Goal: Task Accomplishment & Management: Manage account settings

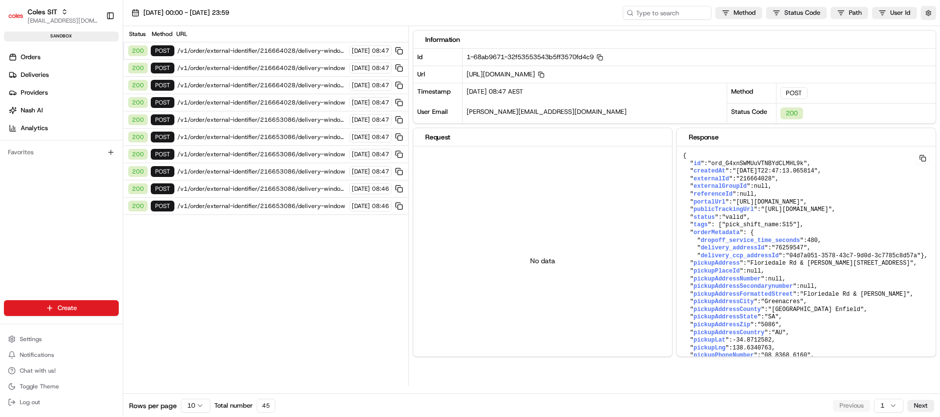
click at [272, 69] on span "/v1/order/external-identifier/216664028/delivery-window" at bounding box center [261, 68] width 169 height 8
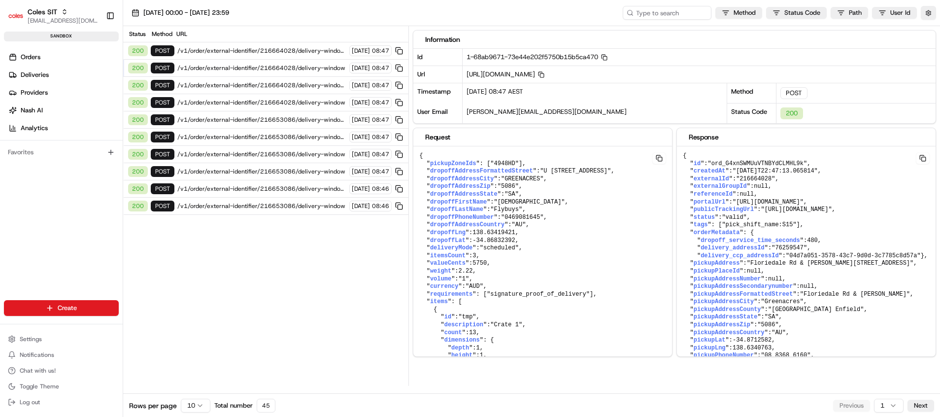
click at [289, 87] on span "/v1/order/external-identifier/216664028/delivery-window/book" at bounding box center [261, 85] width 169 height 8
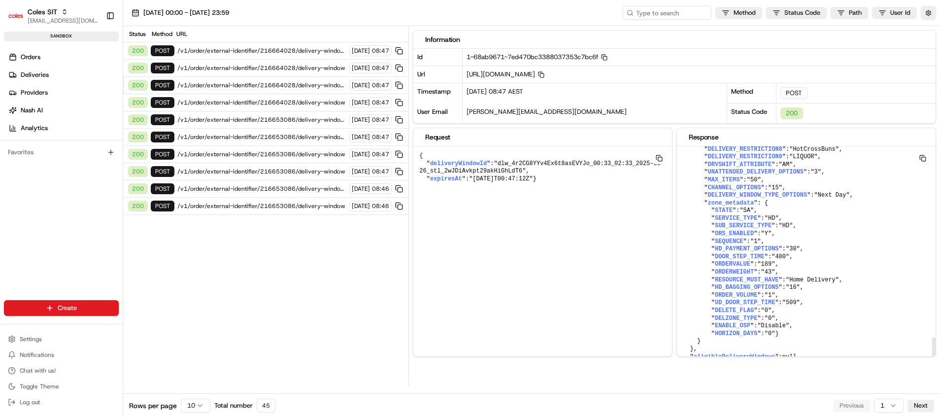
scroll to position [1198, 0]
click at [283, 98] on div "200 POST /v1/order/external-identifier/216664028/delivery-window 25/08/2025 08:…" at bounding box center [265, 102] width 285 height 17
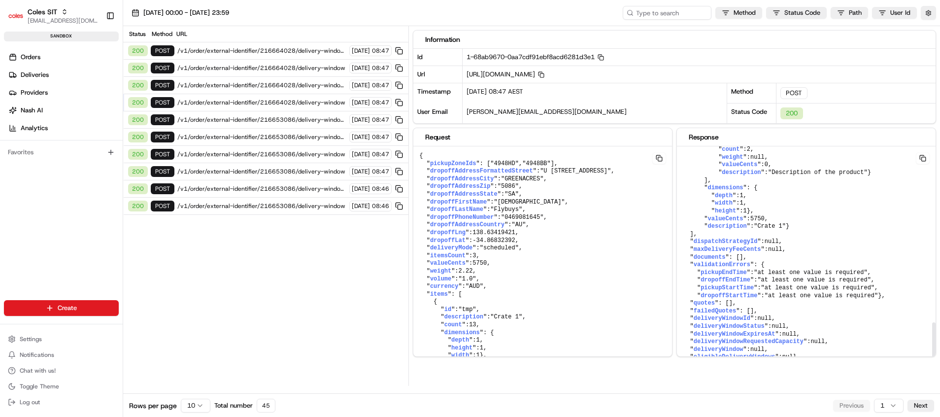
scroll to position [783, 0]
click at [260, 85] on span "/v1/order/external-identifier/216664028/delivery-window/book" at bounding box center [261, 85] width 169 height 8
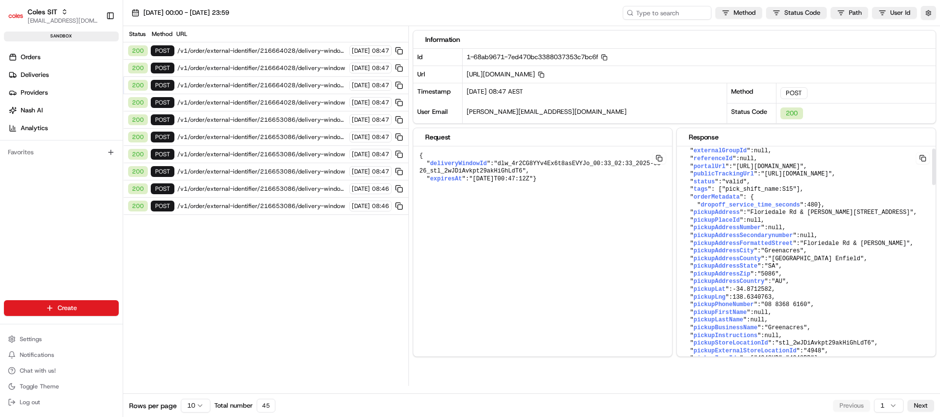
scroll to position [0, 0]
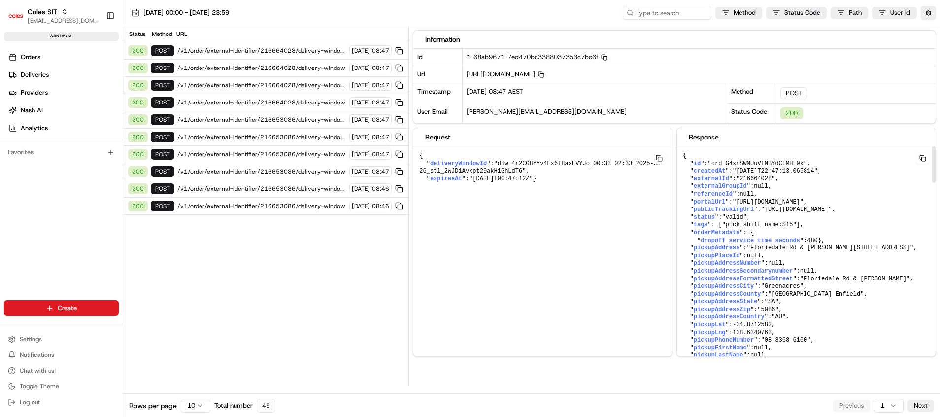
click at [250, 69] on span "/v1/order/external-identifier/216664028/delivery-window" at bounding box center [261, 68] width 169 height 8
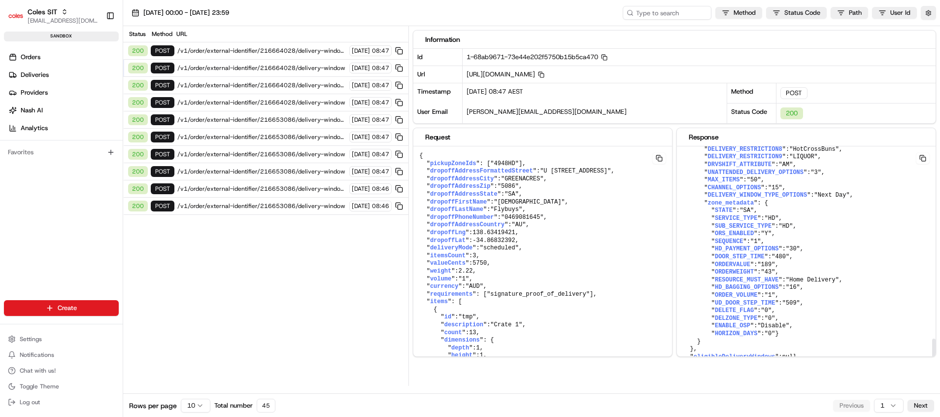
scroll to position [1221, 0]
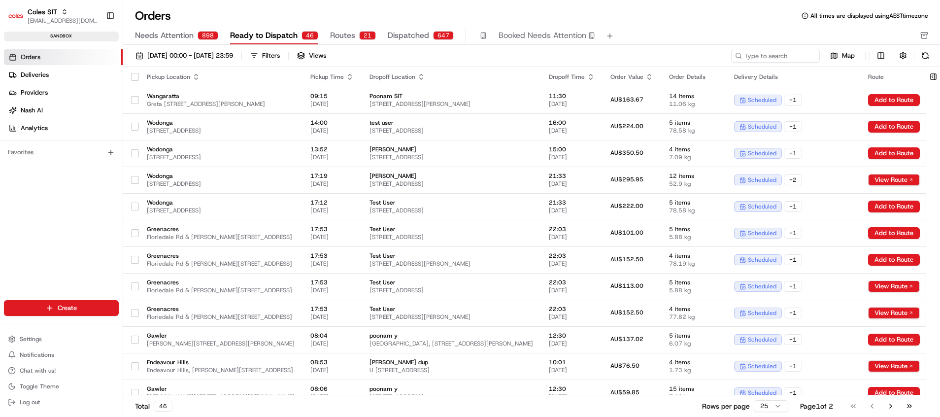
click at [836, 36] on div "Needs Attention 898 Ready to Dispatch 46 Routes 21 Dispatched 647 Booked Needs …" at bounding box center [525, 36] width 780 height 17
click at [755, 52] on input at bounding box center [761, 56] width 118 height 14
paste input "216652005"
type input "216652005"
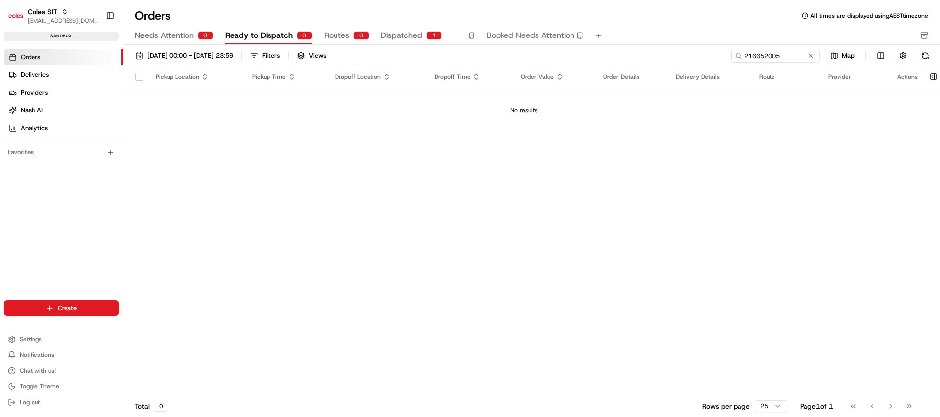
click at [336, 40] on span "Routes" at bounding box center [336, 36] width 25 height 12
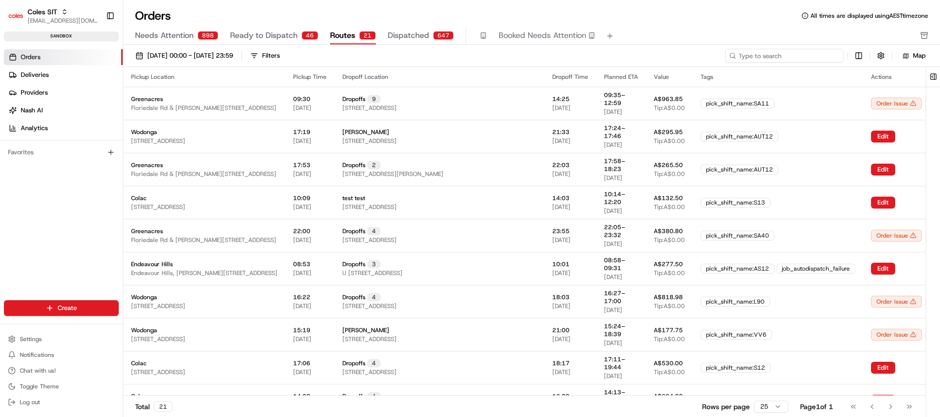
click at [817, 55] on input at bounding box center [785, 56] width 118 height 14
paste input "216652005"
type input "216652005"
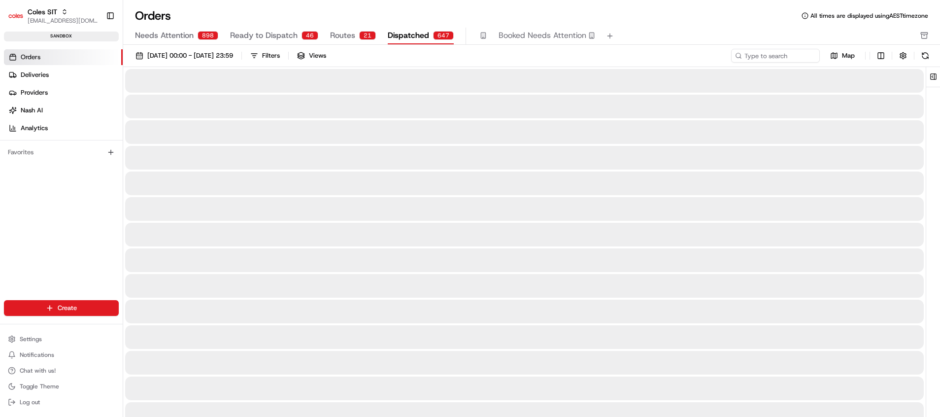
click at [406, 36] on span "Dispatched" at bounding box center [408, 36] width 41 height 12
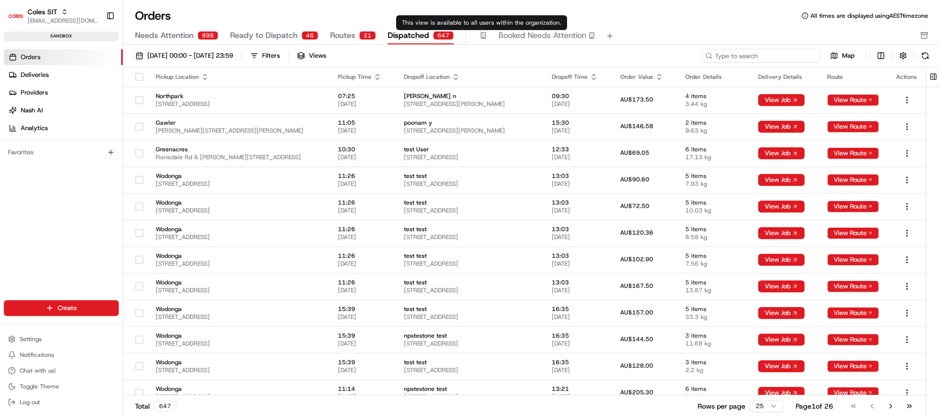
click at [795, 55] on input at bounding box center [761, 56] width 118 height 14
paste input "216652005"
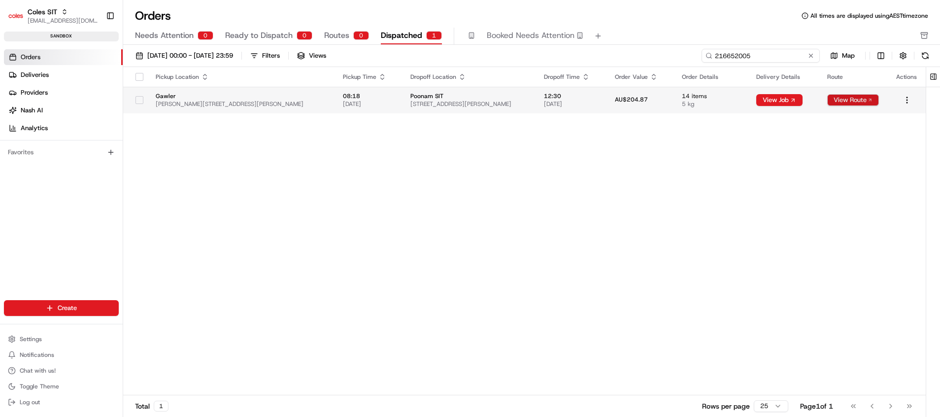
type input "216652005"
click at [858, 100] on button "View Route" at bounding box center [854, 100] width 52 height 12
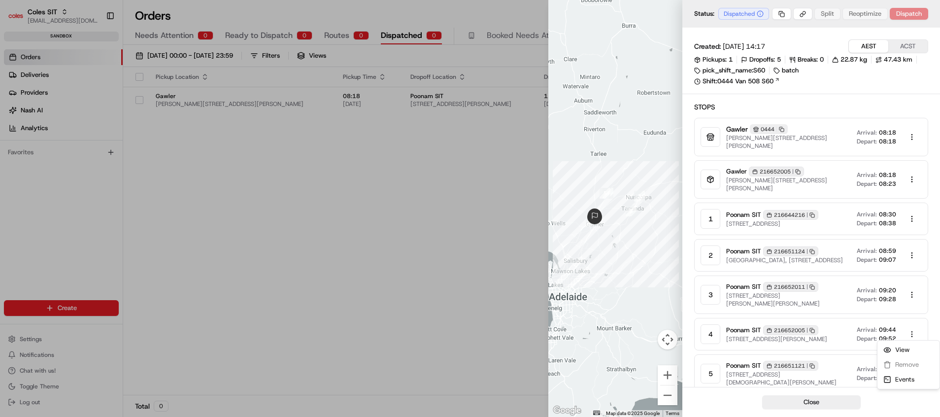
click at [914, 330] on body "Coles SIT poonam.yadav@coles.com.au Toggle Sidebar sandbox Orders Deliveries Pr…" at bounding box center [470, 208] width 940 height 417
click at [914, 354] on div "View" at bounding box center [909, 350] width 58 height 15
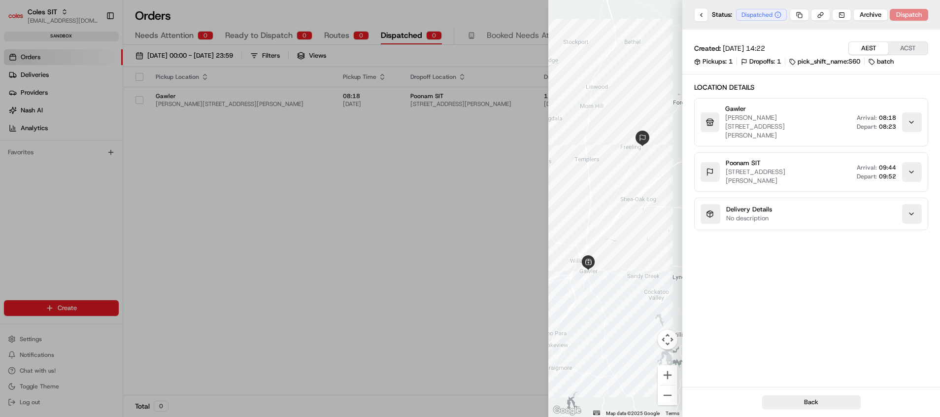
click at [920, 204] on div "button" at bounding box center [913, 214] width 20 height 20
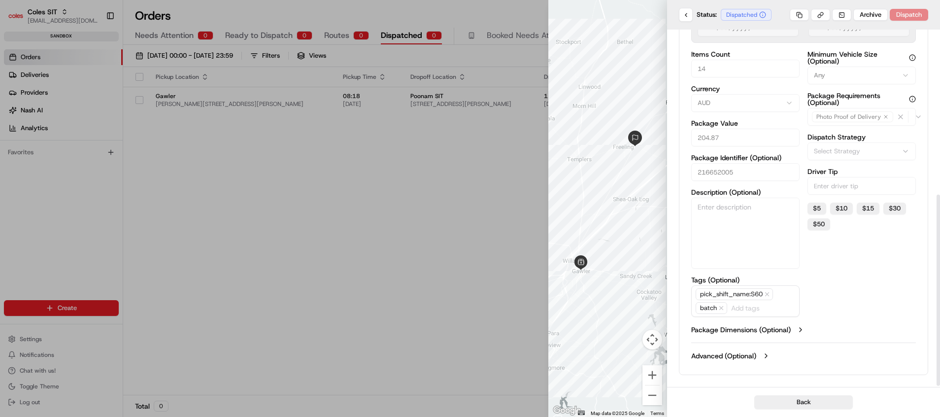
scroll to position [310, 0]
click at [772, 328] on label "Package Dimensions (Optional)" at bounding box center [742, 330] width 100 height 10
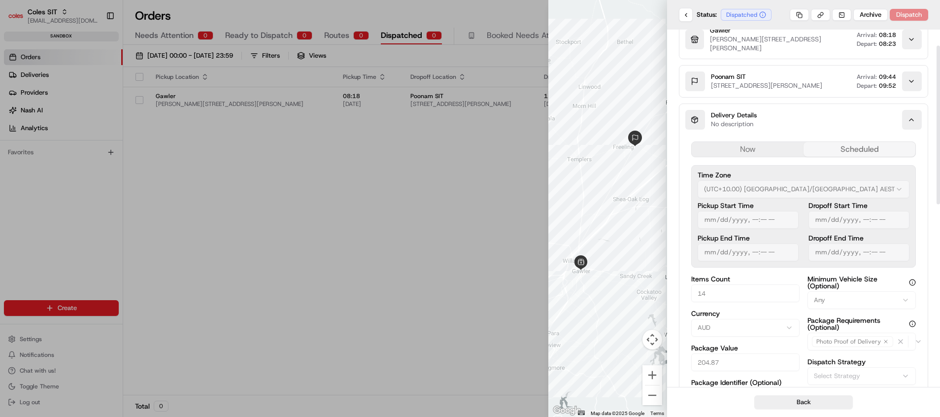
scroll to position [4, 0]
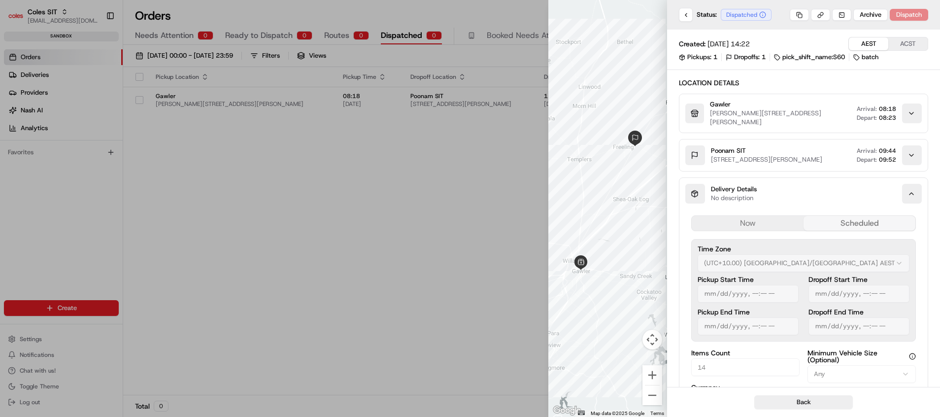
click at [910, 204] on div "button" at bounding box center [913, 194] width 20 height 20
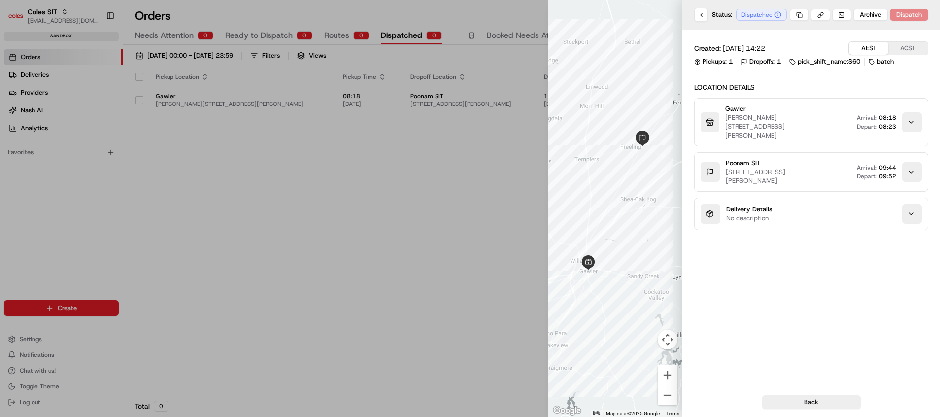
scroll to position [0, 0]
click at [575, 158] on div at bounding box center [616, 208] width 134 height 417
click at [704, 17] on button at bounding box center [702, 15] width 14 height 14
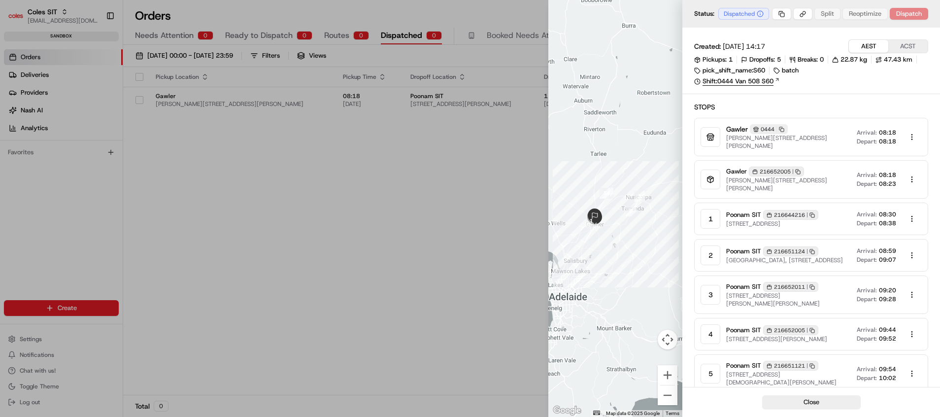
click at [745, 79] on link "Shift: 0444 Van 508 S60" at bounding box center [812, 81] width 234 height 9
drag, startPoint x: 847, startPoint y: 217, endPoint x: 731, endPoint y: 220, distance: 116.4
click at [731, 220] on div "Poonam SIT 216644216 Copy 216644216 28 Kentish Rd, GAWLER BELT, SA 5118, AU Arr…" at bounding box center [825, 219] width 196 height 20
copy span "28 Kentish Rd, GAWLER BELT, SA 5118, AU"
drag, startPoint x: 830, startPoint y: 261, endPoint x: 727, endPoint y: 254, distance: 103.3
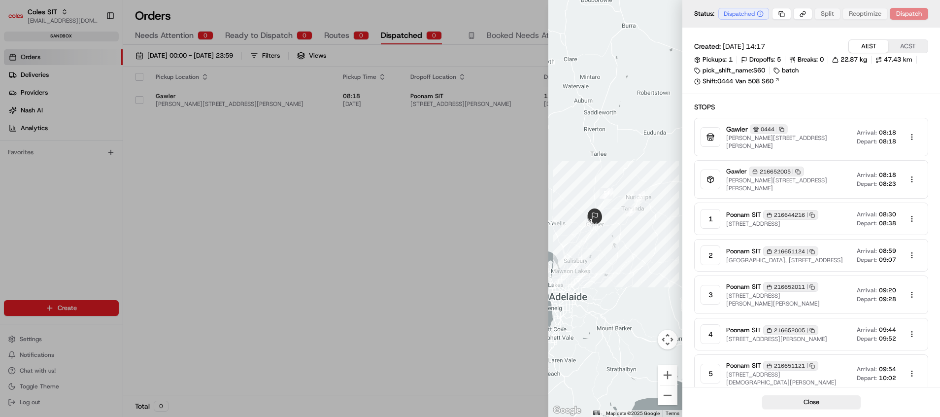
click at [727, 254] on div "2 Poonam SIT 216651124 Copy 216651124 Tanunda Tourist Park, 11 Barossa Valley W…" at bounding box center [812, 255] width 234 height 33
copy span "Tanunda Tourist Park, 11 Barossa Valley Way, TANUNDA, SA 5352, AU"
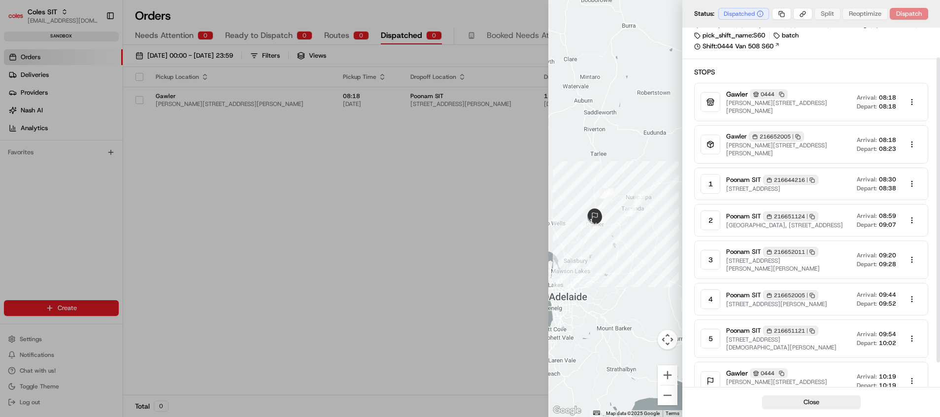
scroll to position [64, 0]
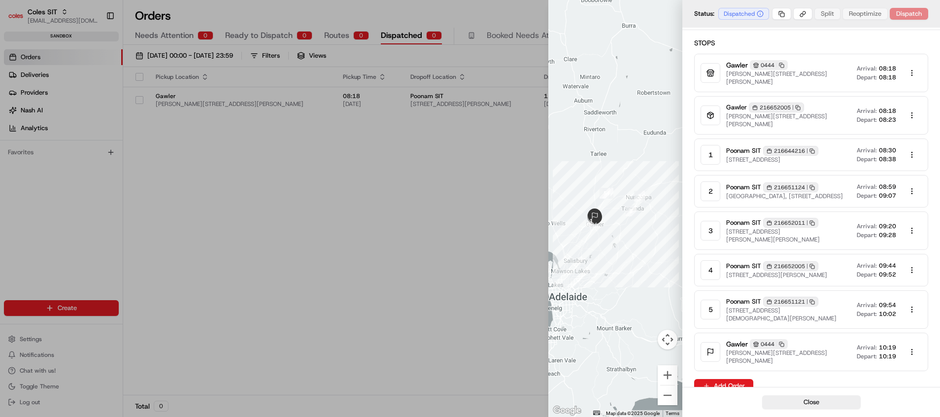
drag, startPoint x: 841, startPoint y: 271, endPoint x: 727, endPoint y: 274, distance: 113.9
click at [727, 274] on div "4 Poonam SIT 216652005 Copy 216652005 2 Daveyston Rd, FREELING, SA 5372, AU Arr…" at bounding box center [812, 270] width 234 height 33
copy span "2 Daveyston Rd, FREELING, SA 5372, AU"
drag, startPoint x: 844, startPoint y: 307, endPoint x: 728, endPoint y: 307, distance: 116.3
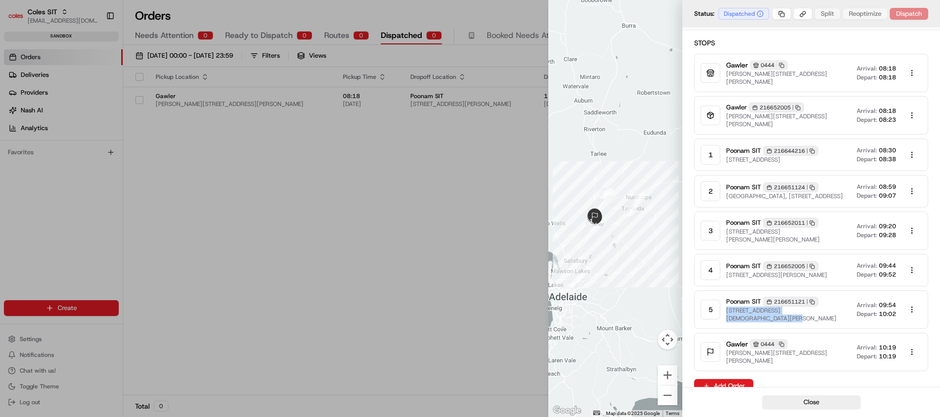
click at [728, 307] on div "5 Poonam SIT 216651121 Copy 216651121 1-5 Templers Rd, FREELING, SA 5372, AU Ar…" at bounding box center [812, 309] width 234 height 38
copy span "1-5 Templers Rd, FREELING, SA 5372, AU"
drag, startPoint x: 803, startPoint y: 119, endPoint x: 728, endPoint y: 112, distance: 76.2
click at [728, 112] on div "Gawler 216652005 Copy 216652005 Cowan St & Murray St, Gawler SA 5118, Australia…" at bounding box center [812, 115] width 234 height 38
copy span "Cowan St & Murray St, Gawler SA 5118, Australia"
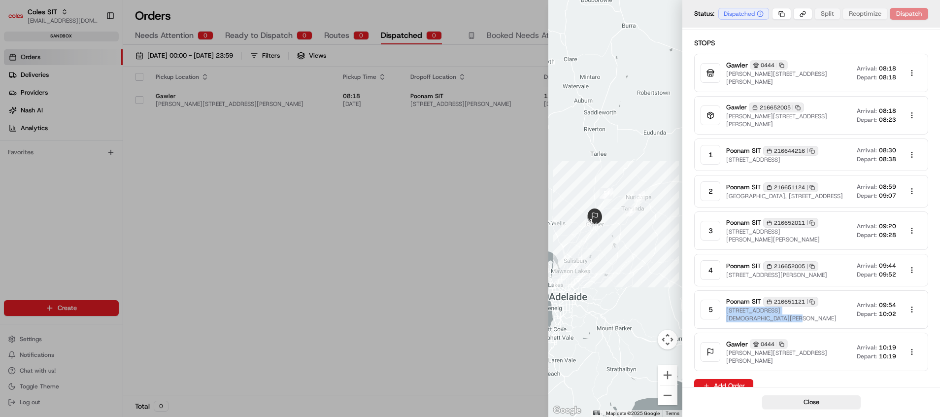
drag, startPoint x: 727, startPoint y: 270, endPoint x: 840, endPoint y: 273, distance: 113.4
click at [840, 273] on div "4 Poonam SIT 216652005 Copy 216652005 2 Daveyston Rd, FREELING, SA 5372, AU Arr…" at bounding box center [812, 270] width 234 height 33
copy span "2 Daveyston Rd, FREELING, SA 5372, AU"
drag, startPoint x: 845, startPoint y: 231, endPoint x: 728, endPoint y: 231, distance: 116.8
click at [728, 231] on div "3 Poonam SIT 216652011 Copy 216652011 1-3 Penrice Rd, NURIOOTPA, SA 5355, AU Ar…" at bounding box center [812, 230] width 234 height 38
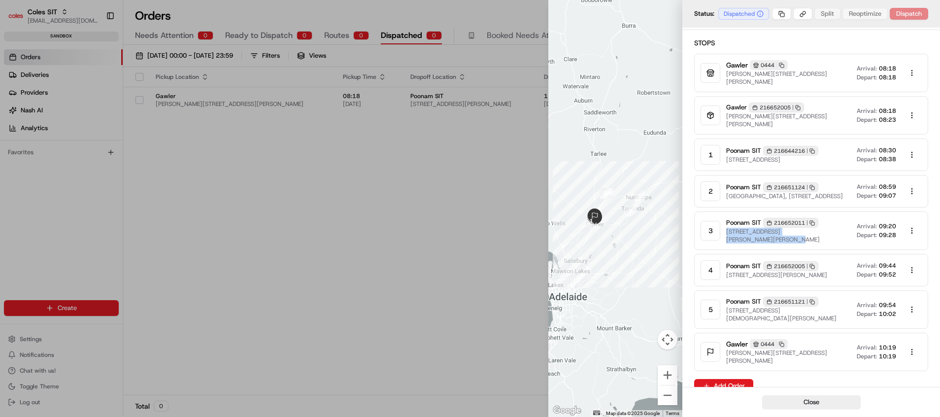
copy span "1-3 Penrice Rd, NURIOOTPA, SA 5355, AU"
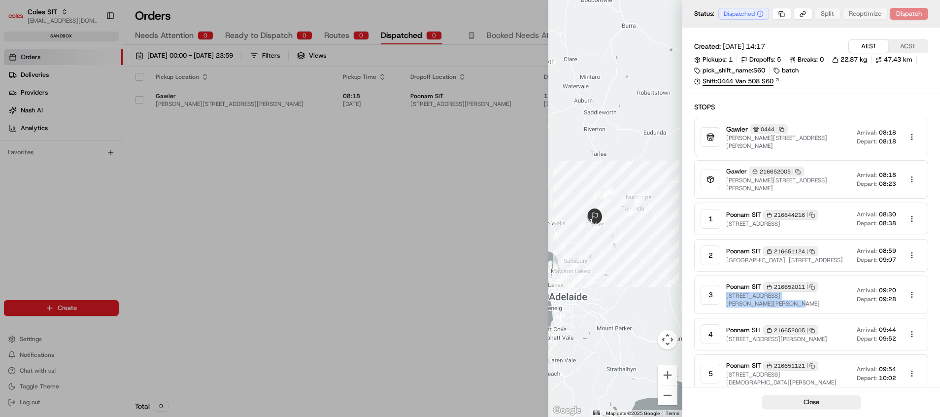
click at [758, 82] on link "Shift: 0444 Van 508 S60" at bounding box center [812, 81] width 234 height 9
click at [752, 83] on link "Shift: 0444 Van 508 S60" at bounding box center [812, 81] width 234 height 9
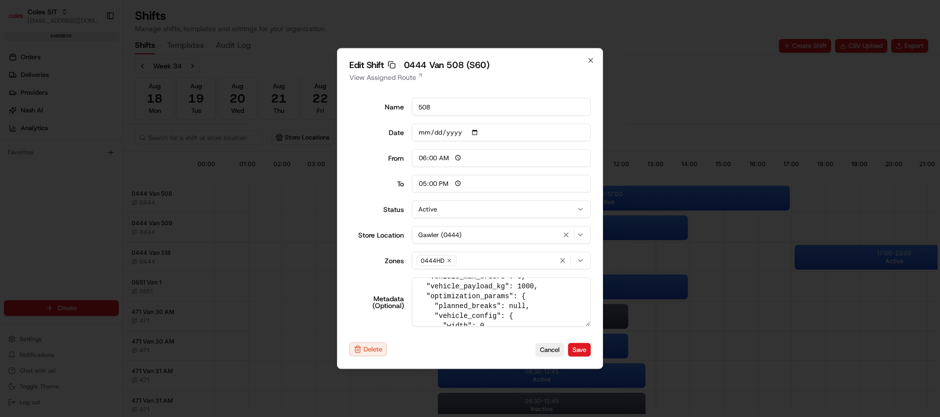
scroll to position [74, 0]
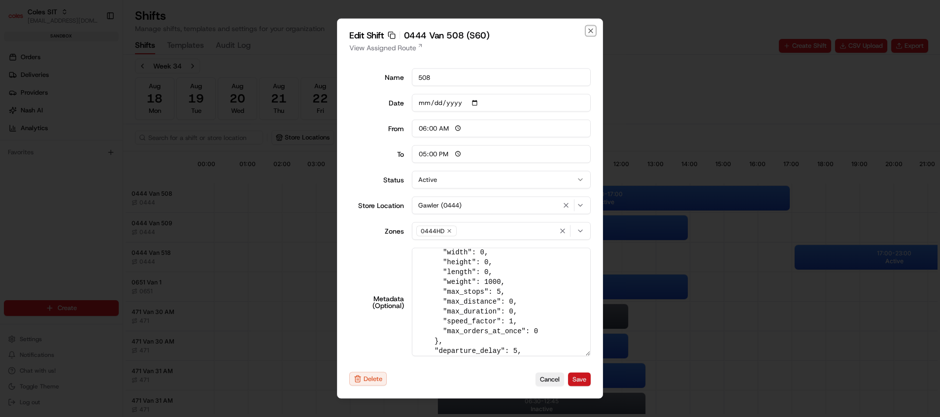
drag, startPoint x: 586, startPoint y: 324, endPoint x: 586, endPoint y: 383, distance: 59.6
click at [586, 383] on div "Edit Shift Copy sft_kNQT8gqnnGwFpfttCsvLhX 0444 Van 508 (S60) View Assigned Rou…" at bounding box center [470, 209] width 266 height 380
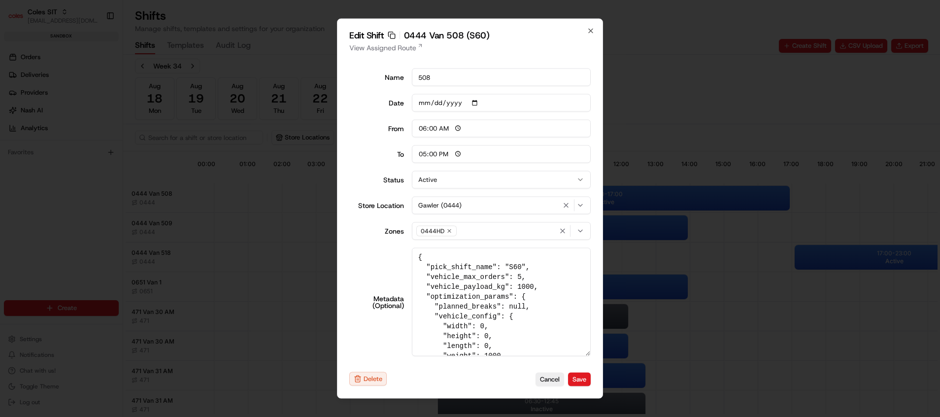
drag, startPoint x: 431, startPoint y: 279, endPoint x: 519, endPoint y: 277, distance: 87.8
click at [519, 277] on textarea "{ "pick_shift_name": "S60", "vehicle_max_orders": 5, "vehicle_payload_kg": 1000…" at bounding box center [501, 302] width 179 height 108
click at [547, 319] on textarea "{ "pick_shift_name": "S60", "vehicle_max_orders": 5, "vehicle_payload_kg": 1000…" at bounding box center [501, 302] width 179 height 108
drag, startPoint x: 431, startPoint y: 277, endPoint x: 505, endPoint y: 277, distance: 74.4
click at [505, 277] on textarea "{ "pick_shift_name": "S60", "vehicle_max_orders": 5, "vehicle_payload_kg": 1000…" at bounding box center [501, 302] width 179 height 108
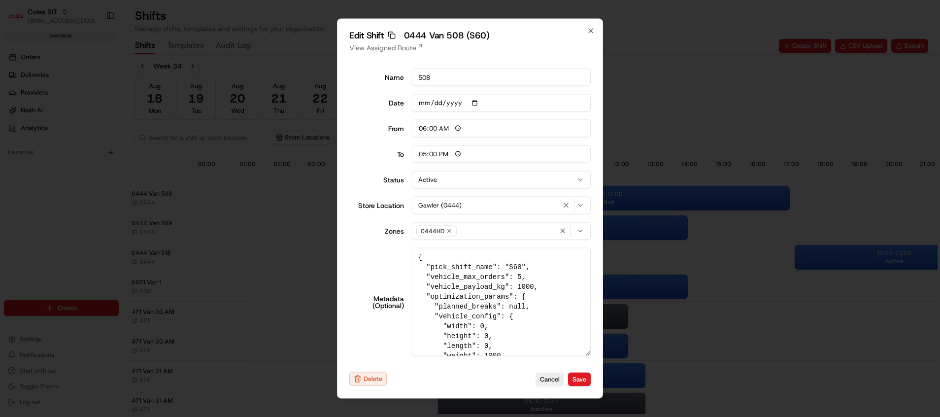
click at [407, 363] on div "Name 508 Date 2025-08-23 From 06:00 To 17:00 Status Active Store Location Gawle…" at bounding box center [470, 213] width 242 height 304
drag, startPoint x: 431, startPoint y: 278, endPoint x: 519, endPoint y: 279, distance: 87.3
click at [519, 279] on textarea "{ "pick_shift_name": "S60", "vehicle_max_orders": 5, "vehicle_payload_kg": 1000…" at bounding box center [501, 302] width 179 height 108
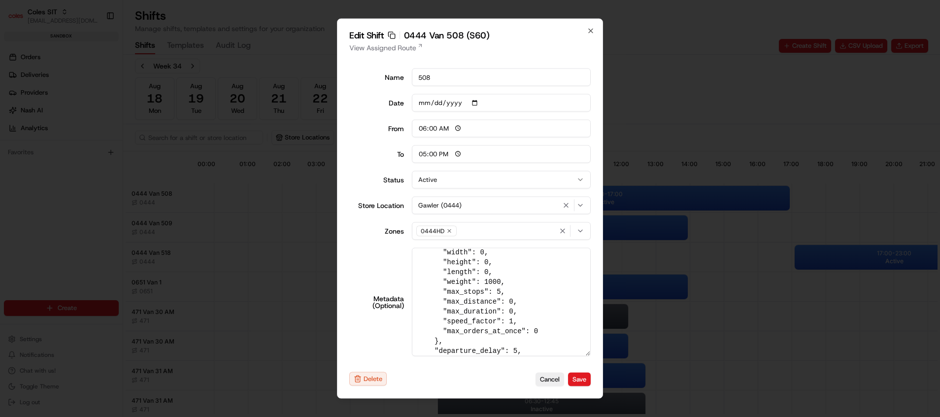
scroll to position [148, 0]
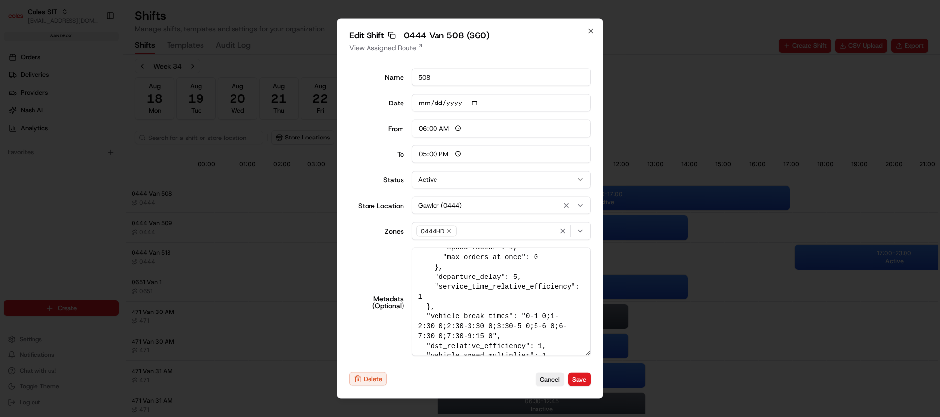
click at [518, 313] on textarea "{ "pick_shift_name": "S60", "vehicle_max_orders": 5, "vehicle_payload_kg": 1000…" at bounding box center [501, 302] width 179 height 108
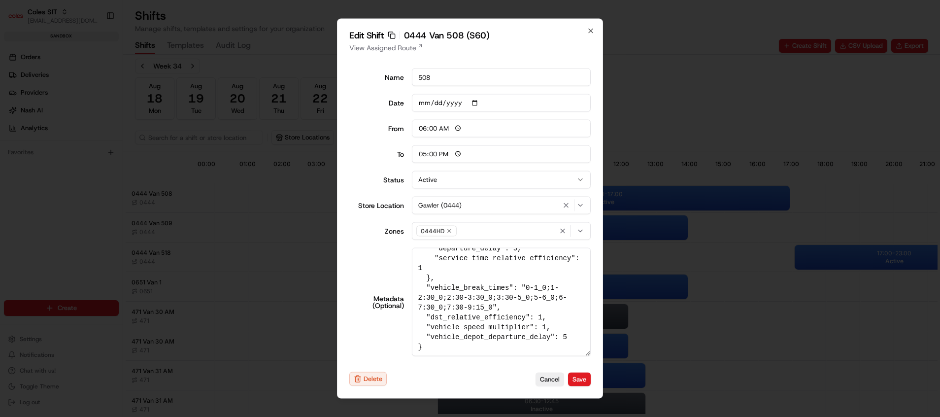
drag, startPoint x: 517, startPoint y: 288, endPoint x: 539, endPoint y: 288, distance: 22.2
click at [539, 288] on textarea "{ "pick_shift_name": "S60", "vehicle_max_orders": 5, "vehicle_payload_kg": 1000…" at bounding box center [501, 302] width 179 height 108
drag, startPoint x: 424, startPoint y: 289, endPoint x: 538, endPoint y: 288, distance: 113.4
click at [538, 288] on textarea "{ "pick_shift_name": "S60", "vehicle_max_orders": 5, "vehicle_payload_kg": 1000…" at bounding box center [501, 302] width 179 height 108
click at [535, 296] on textarea "{ "pick_shift_name": "S60", "vehicle_max_orders": 5, "vehicle_payload_kg": 1000…" at bounding box center [501, 302] width 179 height 108
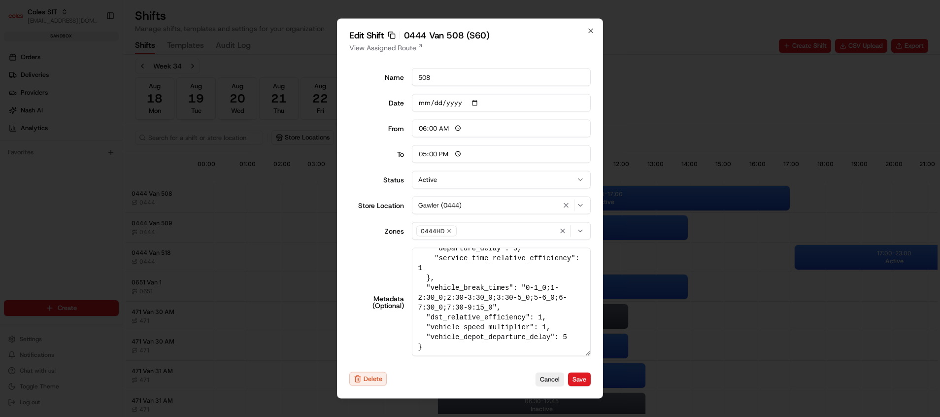
drag, startPoint x: 426, startPoint y: 291, endPoint x: 489, endPoint y: 307, distance: 65.2
click at [489, 307] on textarea "{ "pick_shift_name": "S60", "vehicle_max_orders": 5, "vehicle_payload_kg": 1000…" at bounding box center [501, 302] width 179 height 108
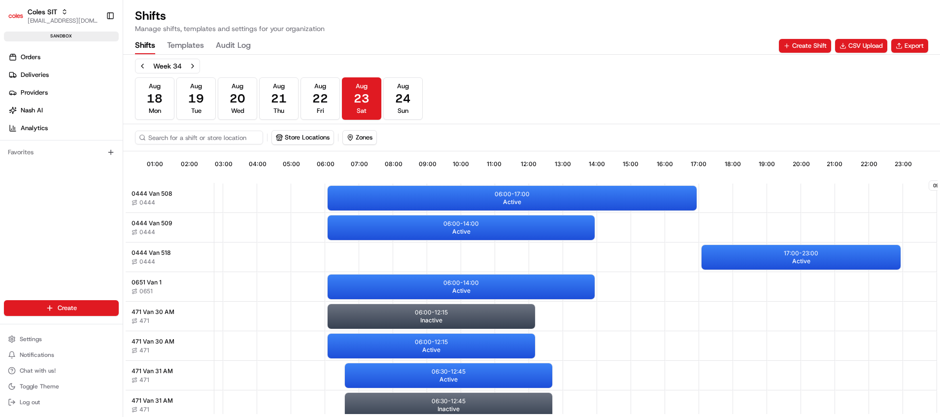
scroll to position [0, 98]
click at [41, 340] on span "Settings" at bounding box center [31, 339] width 22 height 8
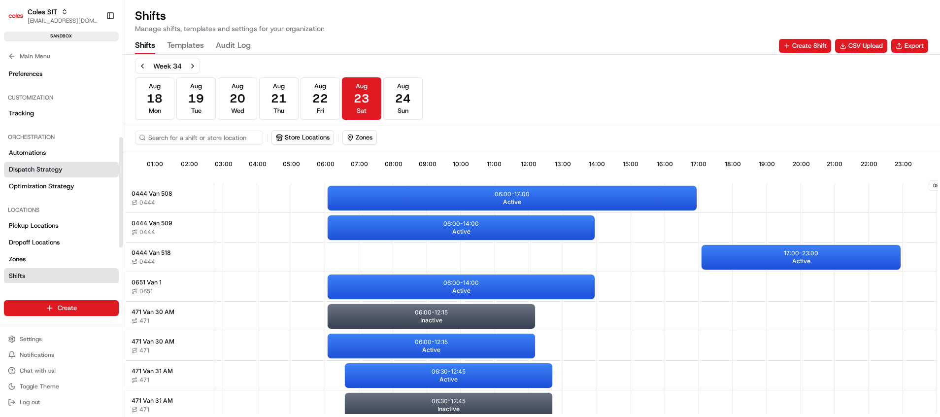
scroll to position [148, 0]
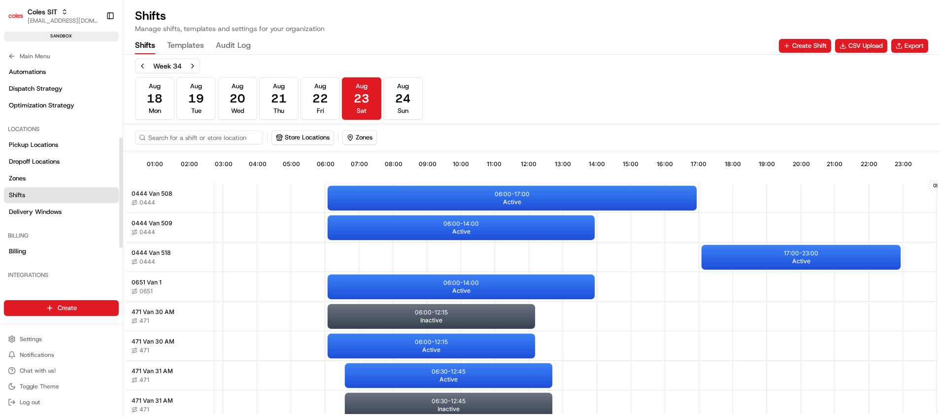
click at [23, 196] on span "Shifts" at bounding box center [17, 195] width 16 height 9
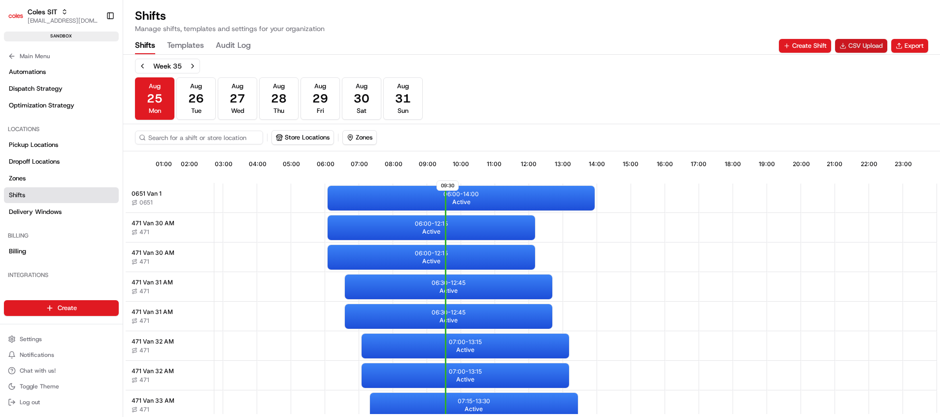
click at [854, 46] on button "CSV Upload" at bounding box center [861, 46] width 52 height 14
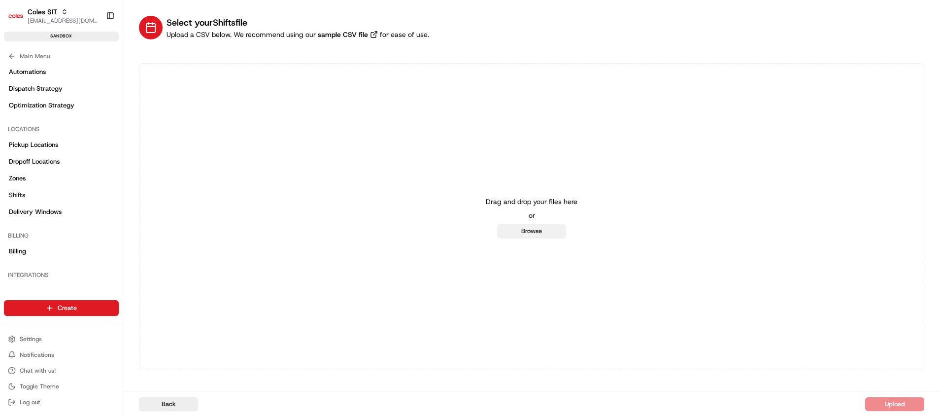
click at [538, 235] on button "Browse" at bounding box center [531, 231] width 69 height 14
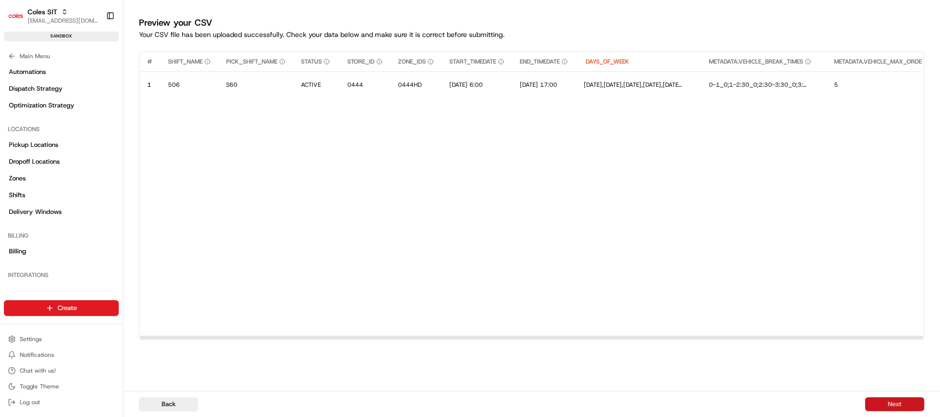
click at [887, 401] on button "Next" at bounding box center [895, 404] width 59 height 14
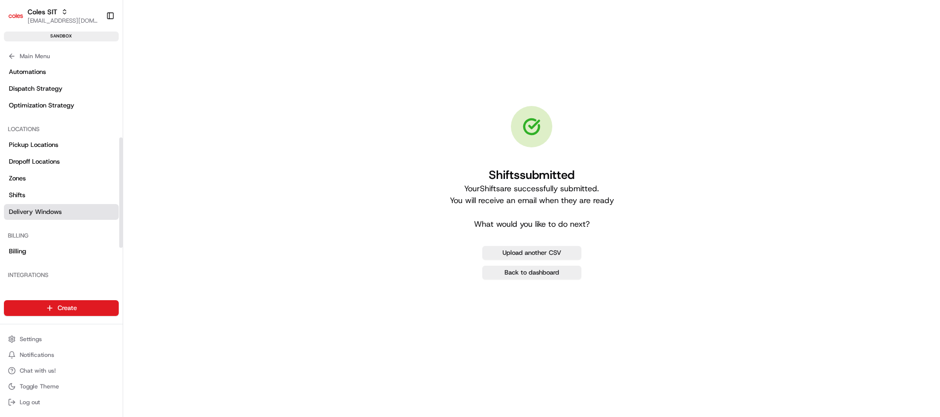
click at [36, 214] on span "Delivery Windows" at bounding box center [35, 212] width 53 height 9
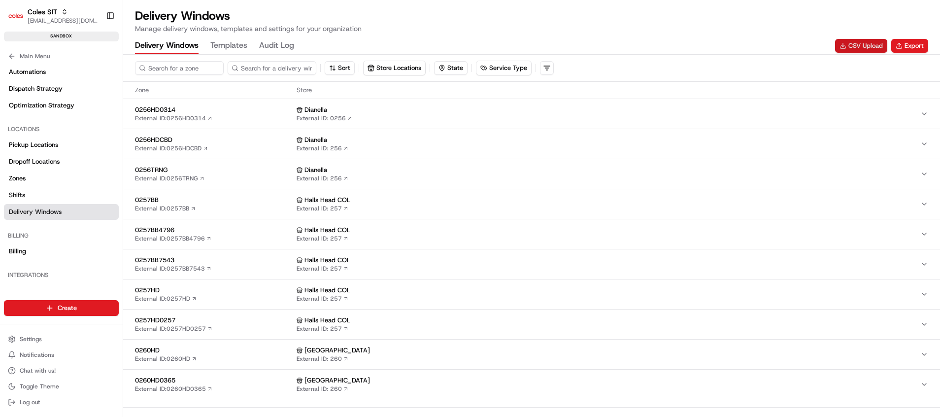
click at [852, 49] on button "CSV Upload" at bounding box center [861, 46] width 52 height 14
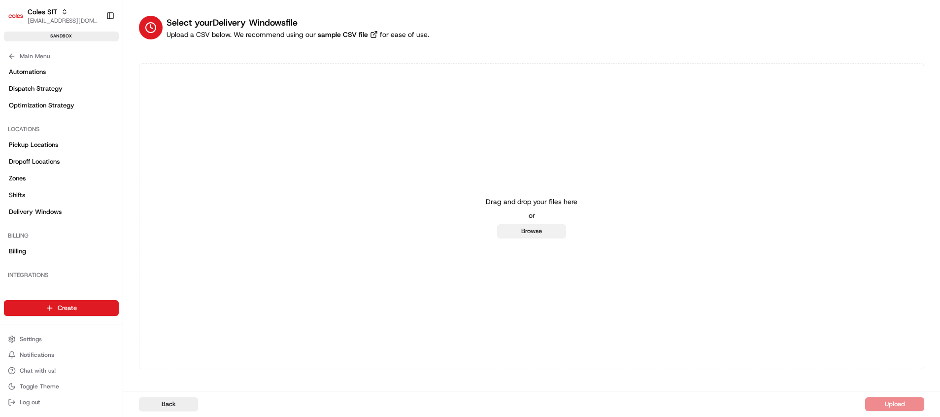
click at [516, 234] on button "Browse" at bounding box center [531, 231] width 69 height 14
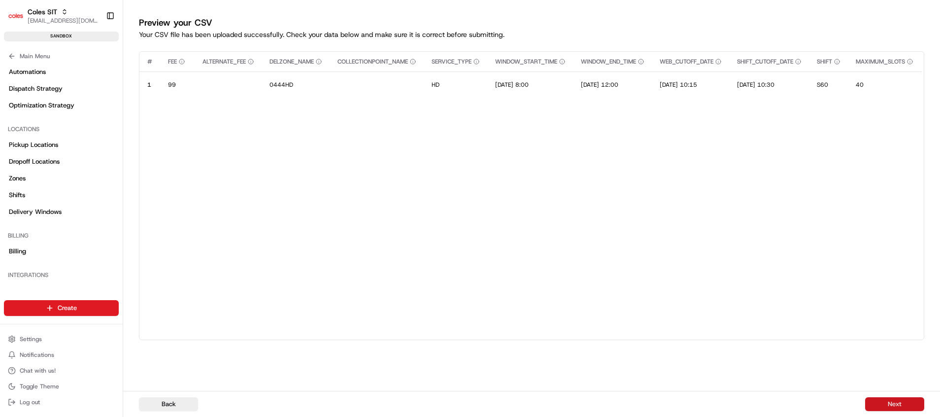
click at [894, 407] on button "Next" at bounding box center [895, 404] width 59 height 14
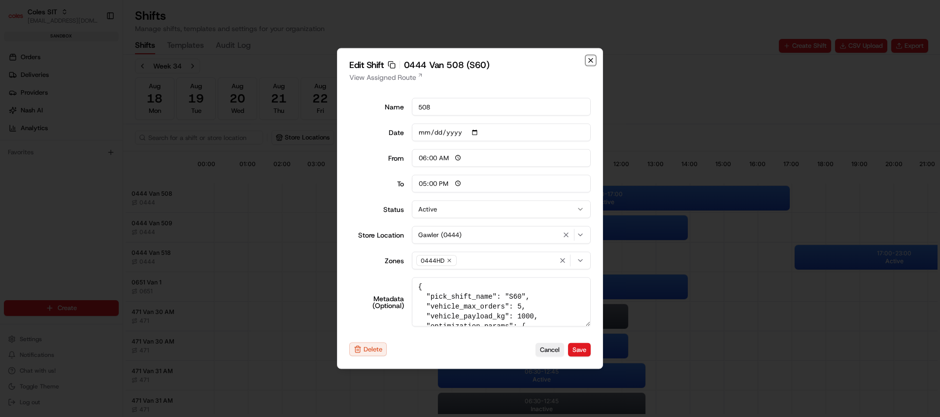
click at [589, 61] on icon "button" at bounding box center [591, 61] width 8 height 8
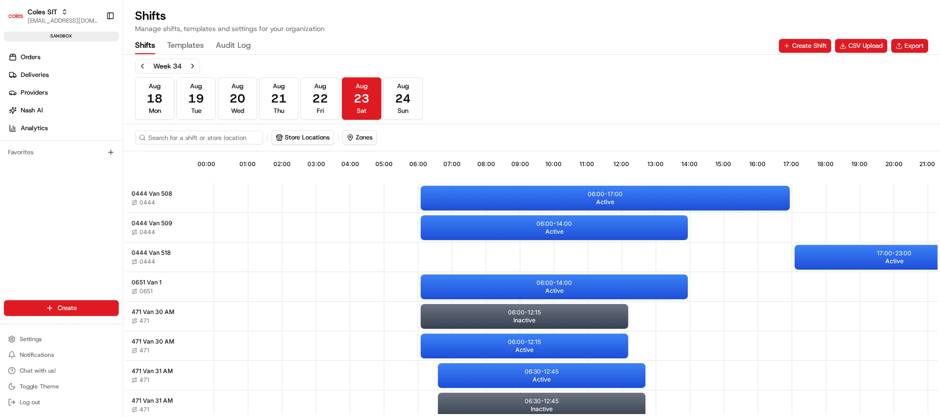
scroll to position [0, 98]
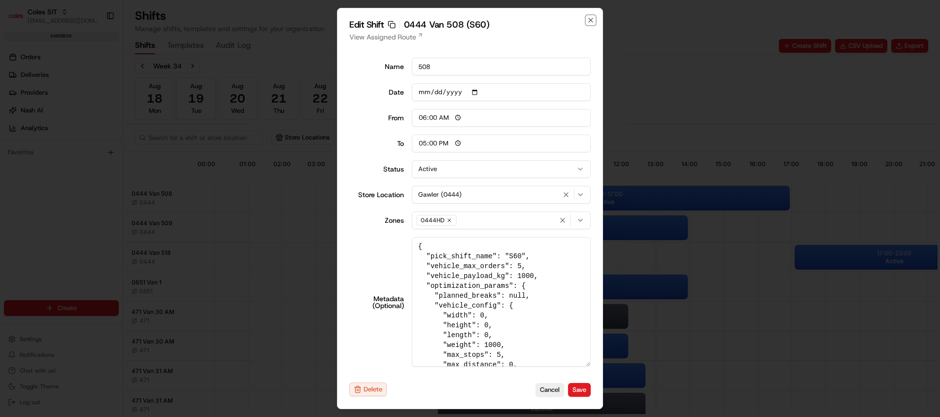
drag, startPoint x: 586, startPoint y: 321, endPoint x: 591, endPoint y: 402, distance: 81.0
click at [591, 402] on div "Edit Shift Copy sft_kNQT8gqnnGwFpfttCsvLhX 0444 Van 508 (S60) View Assigned Rou…" at bounding box center [470, 208] width 266 height 401
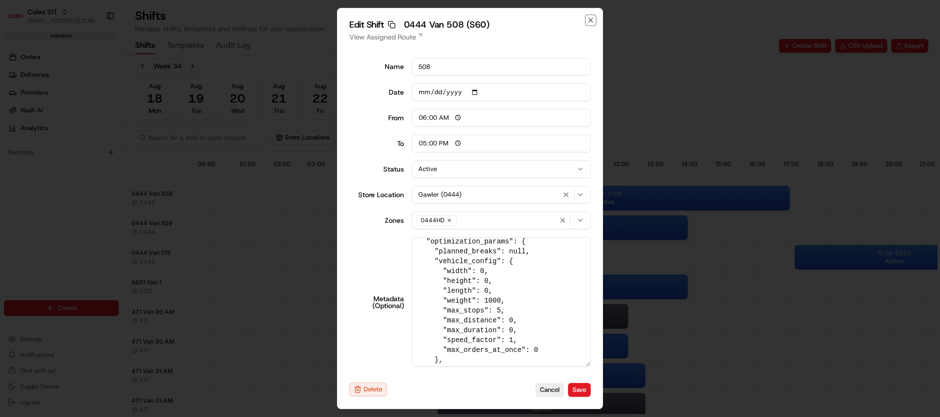
scroll to position [74, 0]
click at [592, 21] on icon "button" at bounding box center [591, 20] width 8 height 8
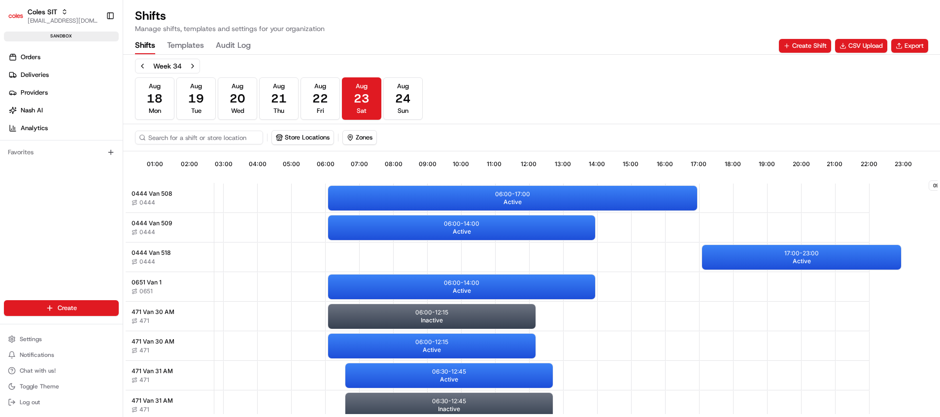
scroll to position [0, 98]
click at [76, 333] on button "Settings" at bounding box center [61, 339] width 115 height 14
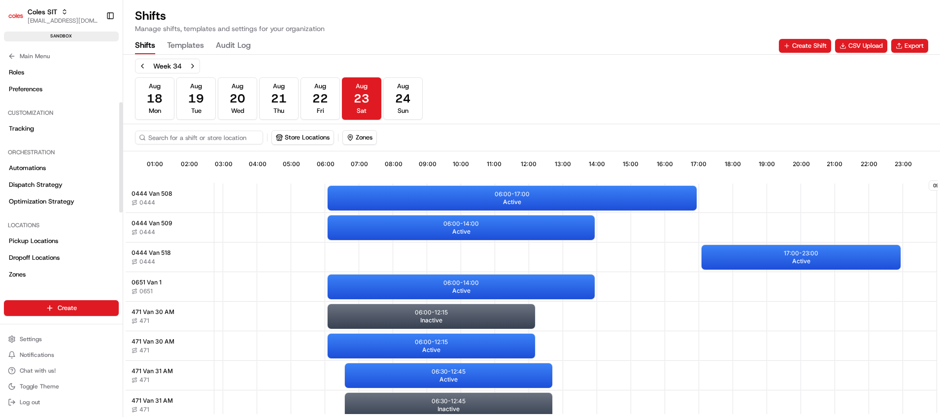
scroll to position [148, 0]
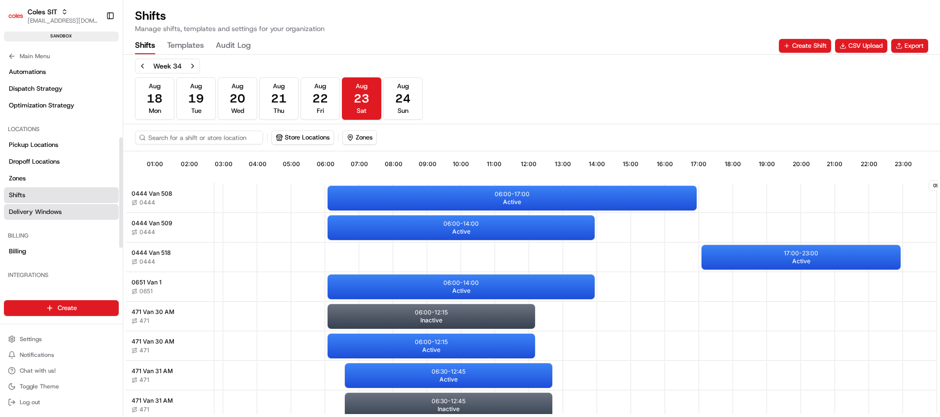
click at [61, 214] on span "Delivery Windows" at bounding box center [35, 212] width 53 height 9
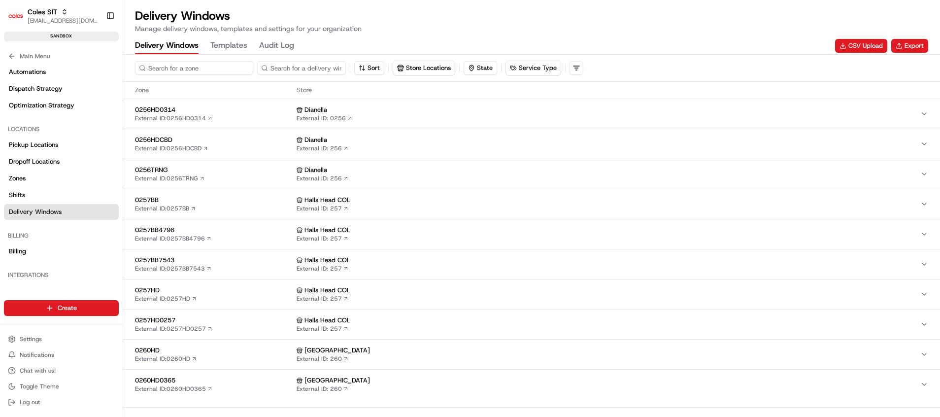
click at [196, 65] on input at bounding box center [194, 68] width 118 height 14
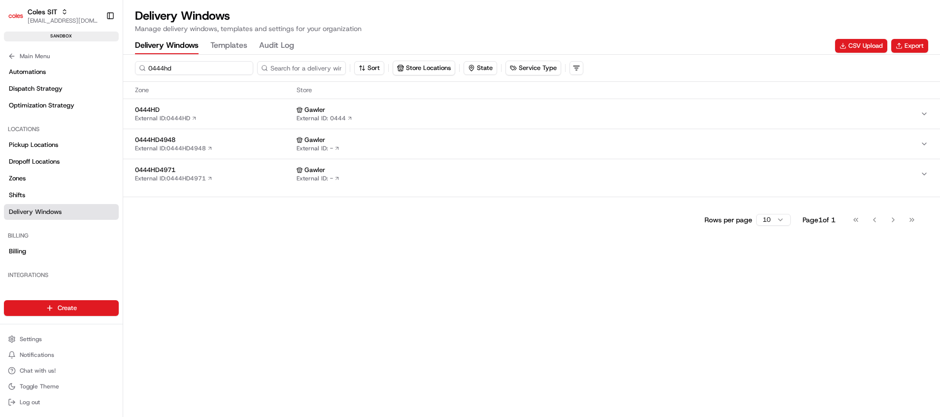
type input "0444hd"
click at [227, 111] on span "0444HD" at bounding box center [214, 109] width 158 height 9
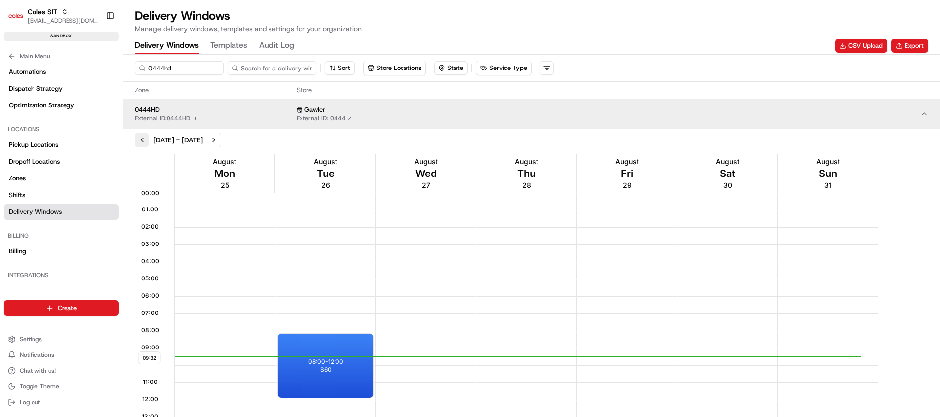
click at [140, 139] on button "Previous week" at bounding box center [143, 140] width 14 height 14
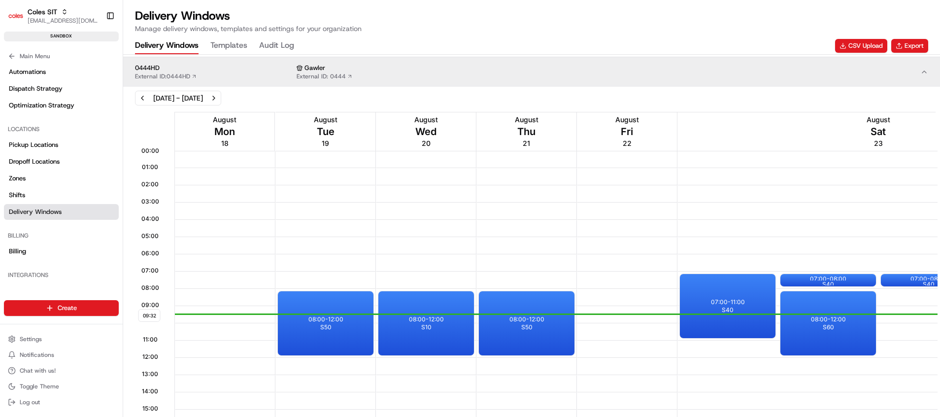
scroll to position [74, 0]
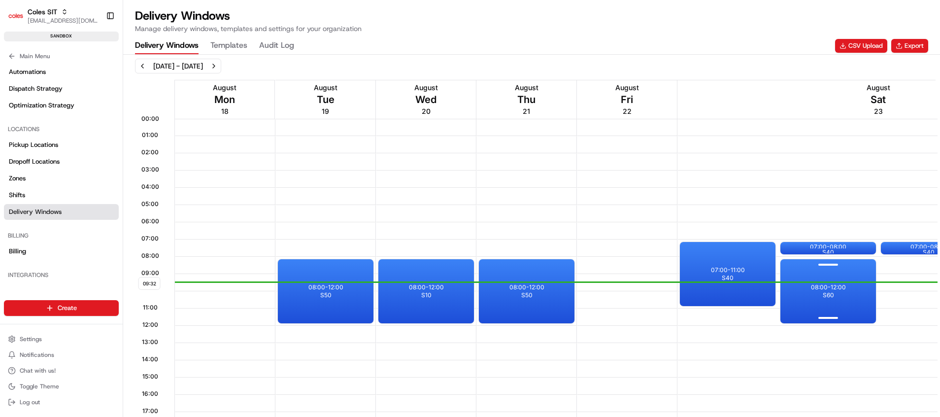
click at [822, 303] on div "08:00 - 12:00 S60" at bounding box center [829, 291] width 96 height 64
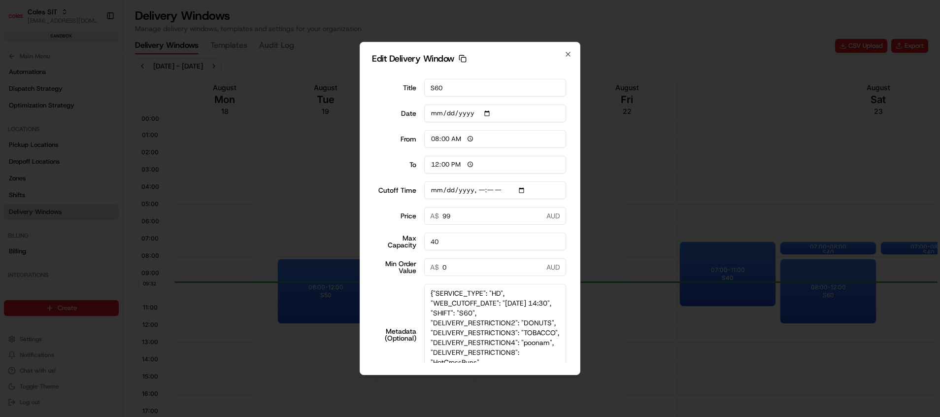
drag, startPoint x: 560, startPoint y: 318, endPoint x: 568, endPoint y: 390, distance: 72.3
click at [568, 390] on body "Coles SIT [EMAIL_ADDRESS][DOMAIN_NAME] Toggle Sidebar sandbox Orders Deliveries…" at bounding box center [470, 208] width 940 height 417
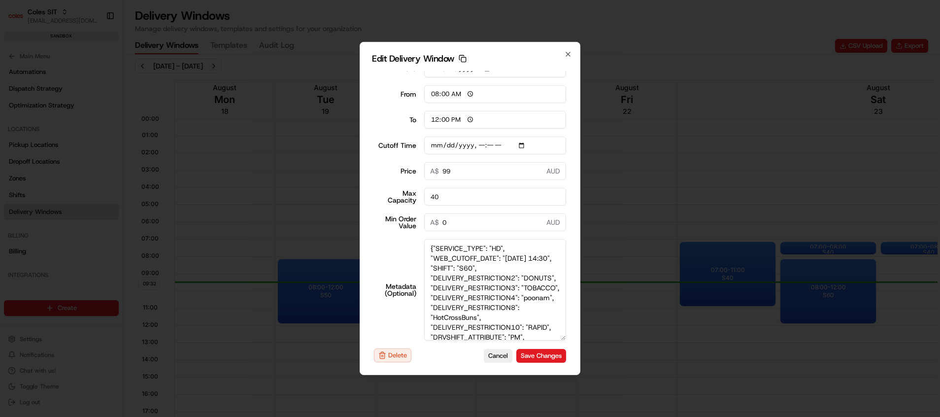
scroll to position [53, 0]
